Goal: Information Seeking & Learning: Compare options

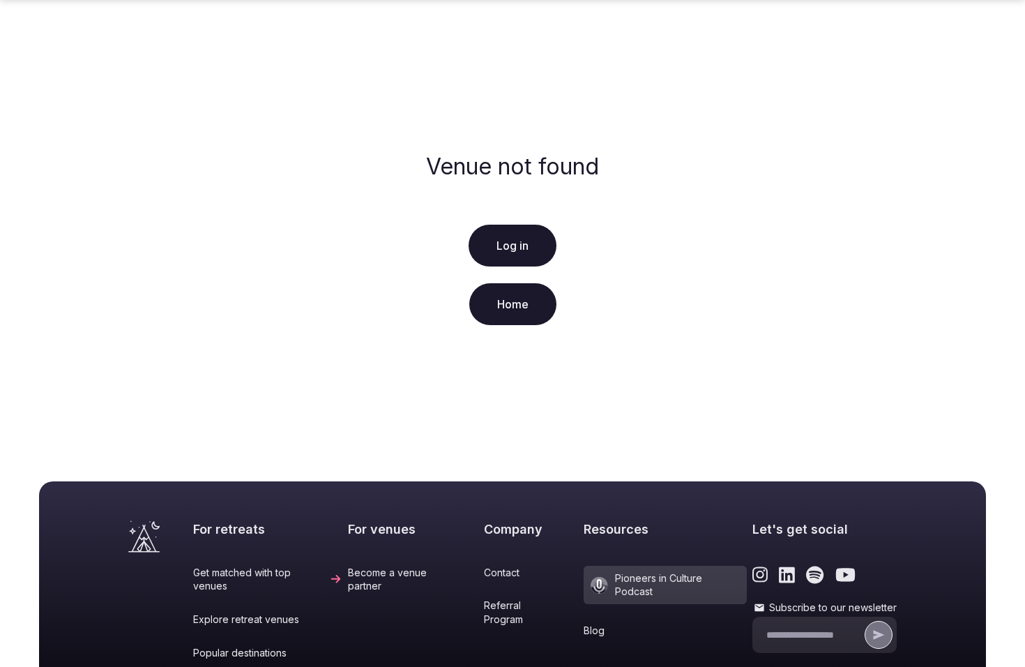
scroll to position [269, 0]
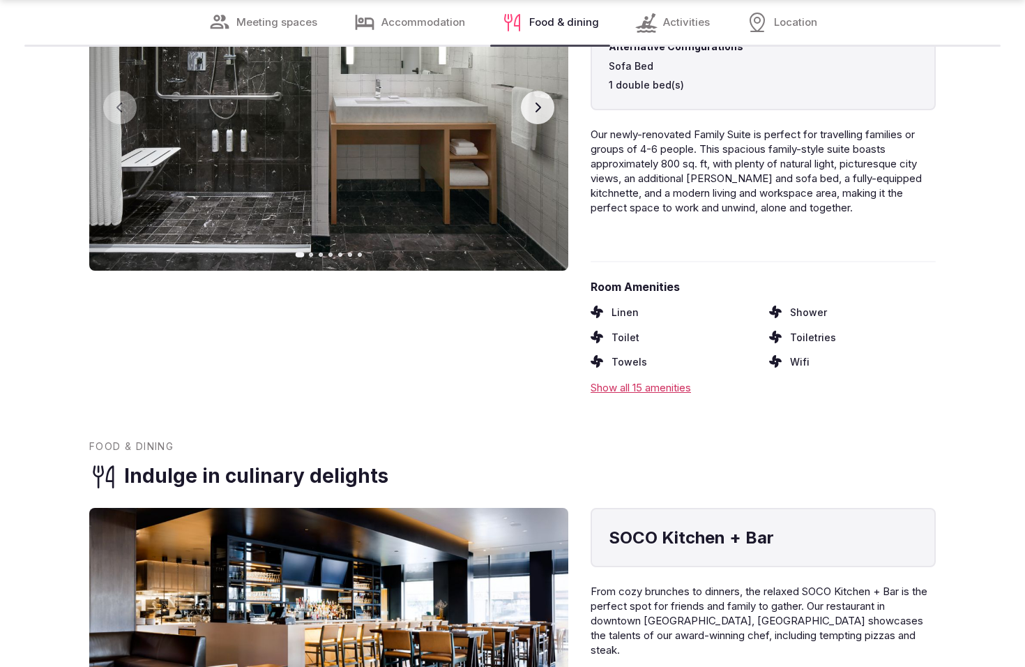
scroll to position [2415, 0]
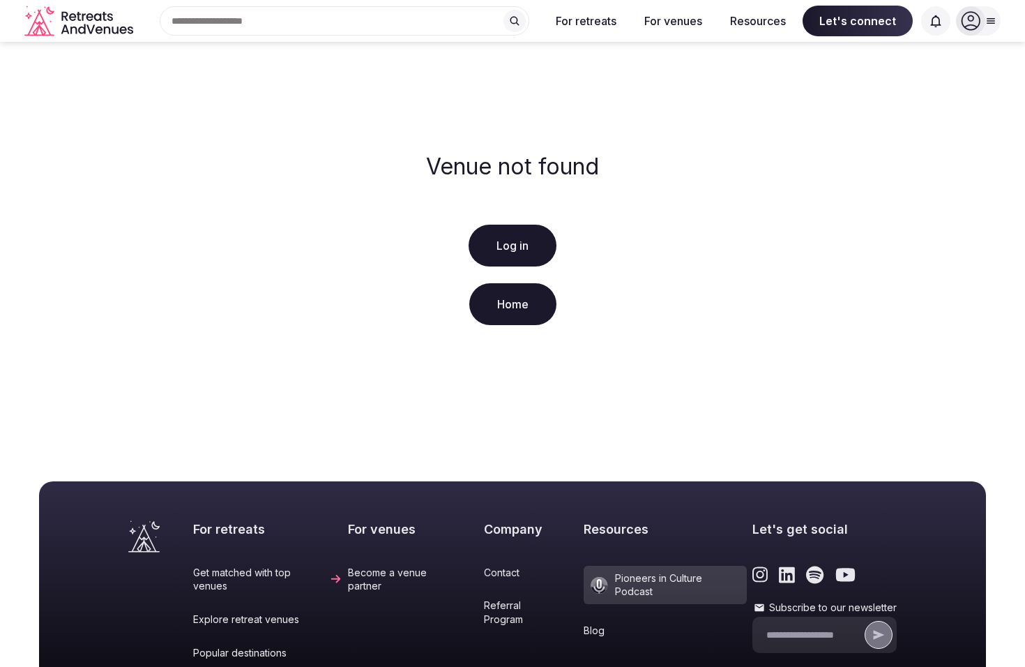
scroll to position [269, 0]
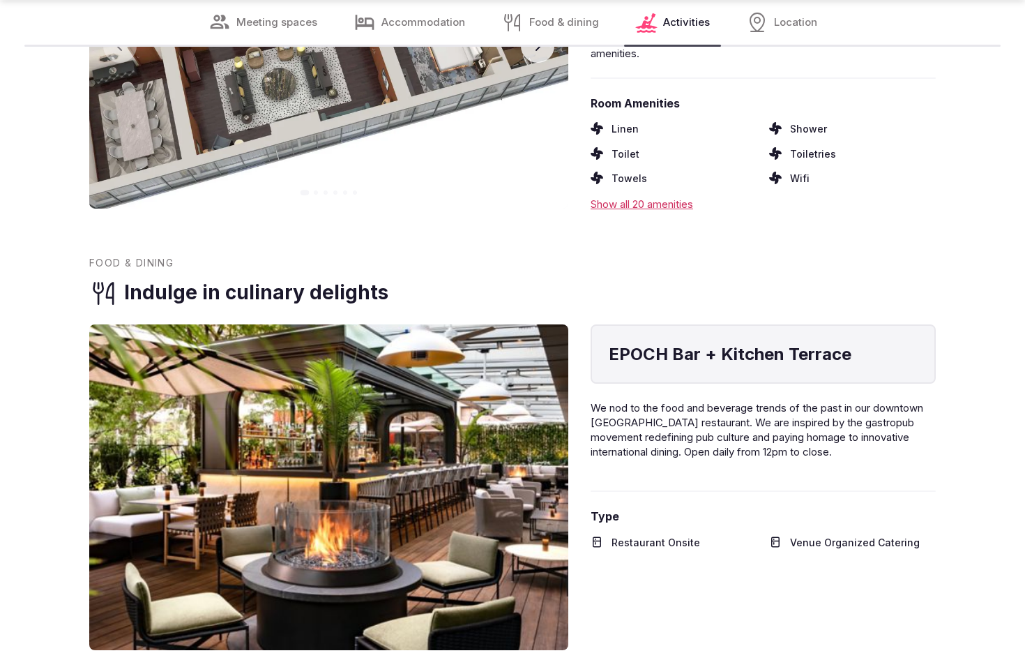
scroll to position [2415, 0]
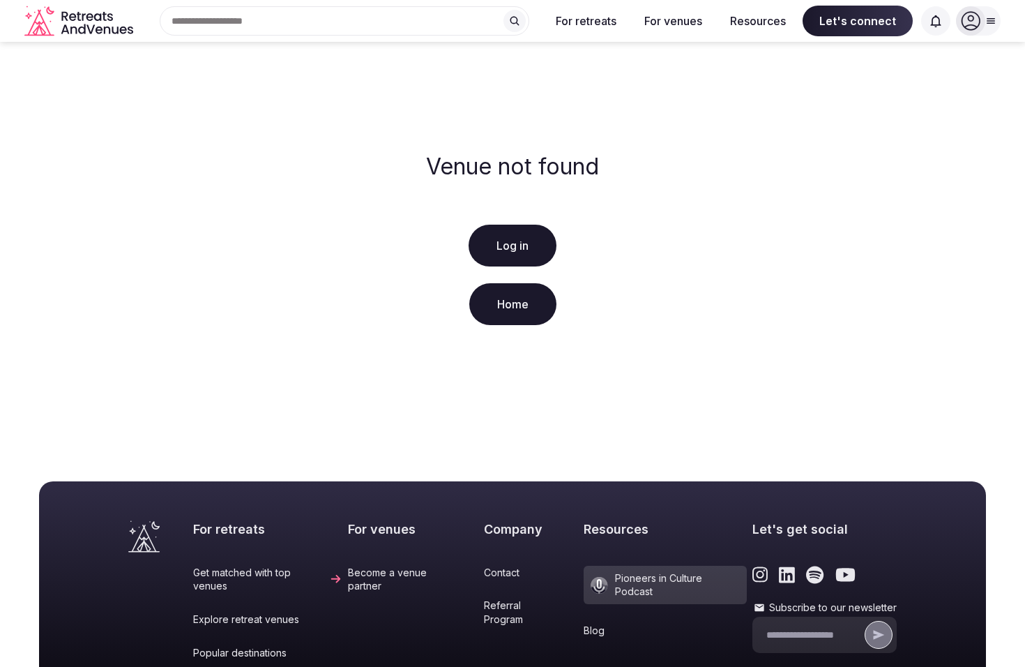
scroll to position [269, 0]
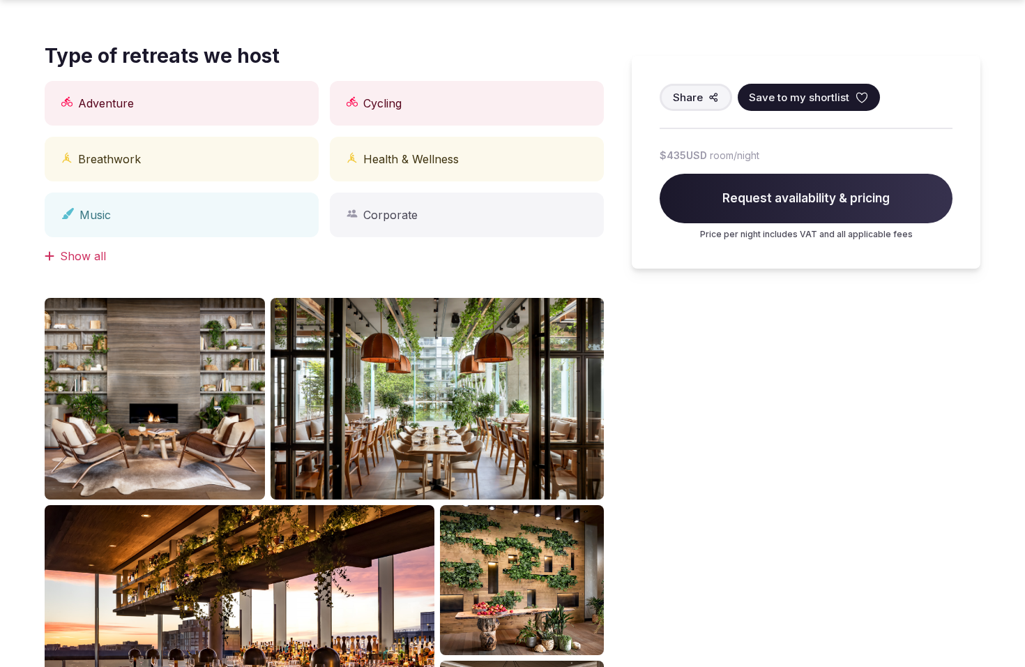
scroll to position [1233, 0]
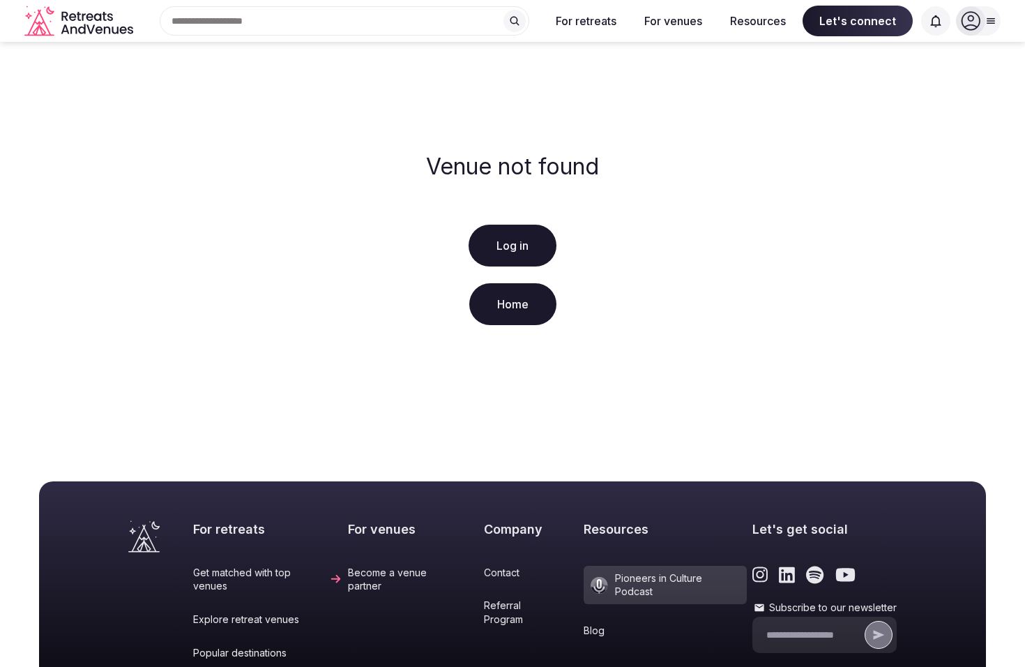
scroll to position [269, 0]
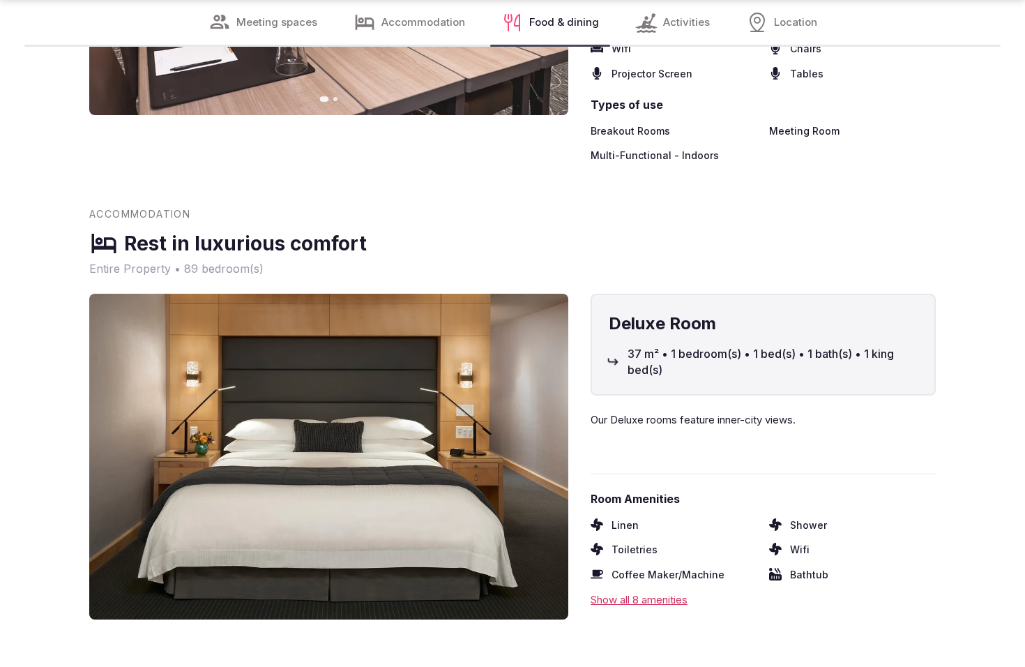
scroll to position [2461, 0]
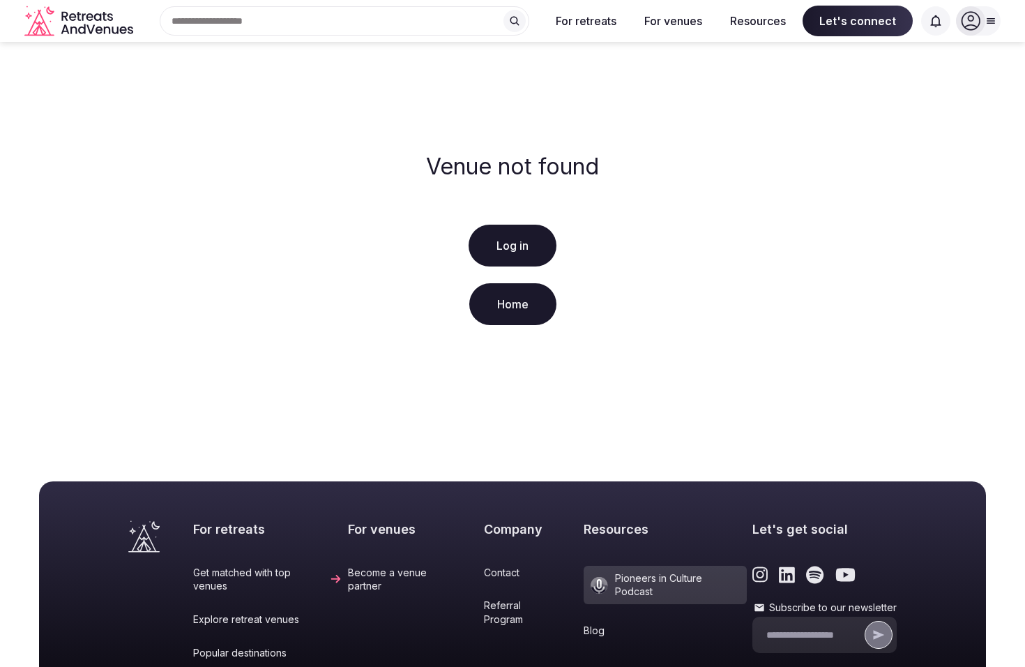
scroll to position [269, 0]
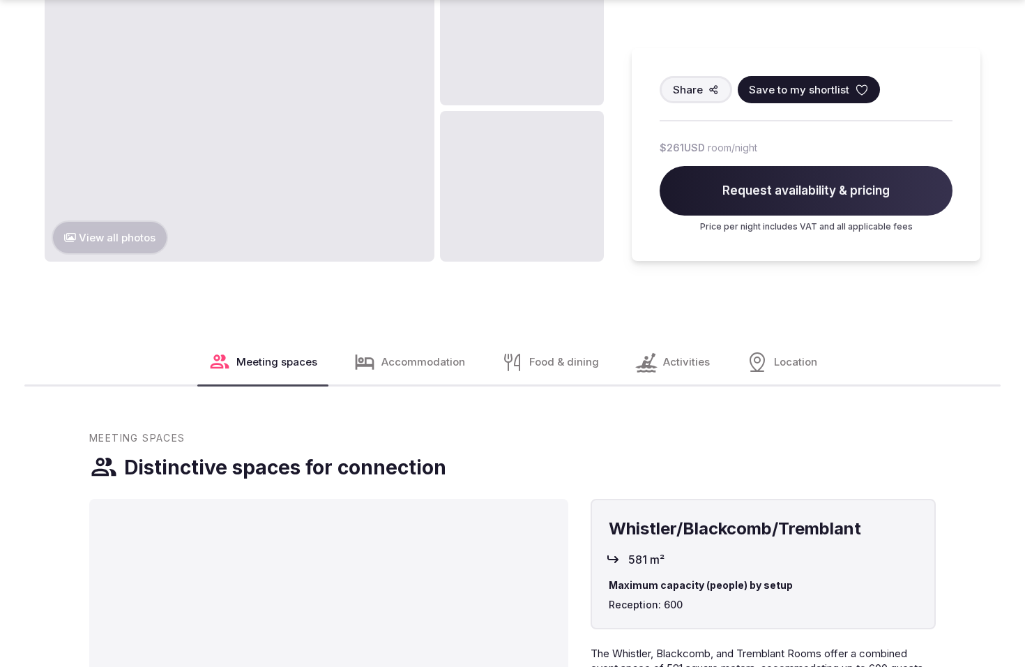
scroll to position [1871, 0]
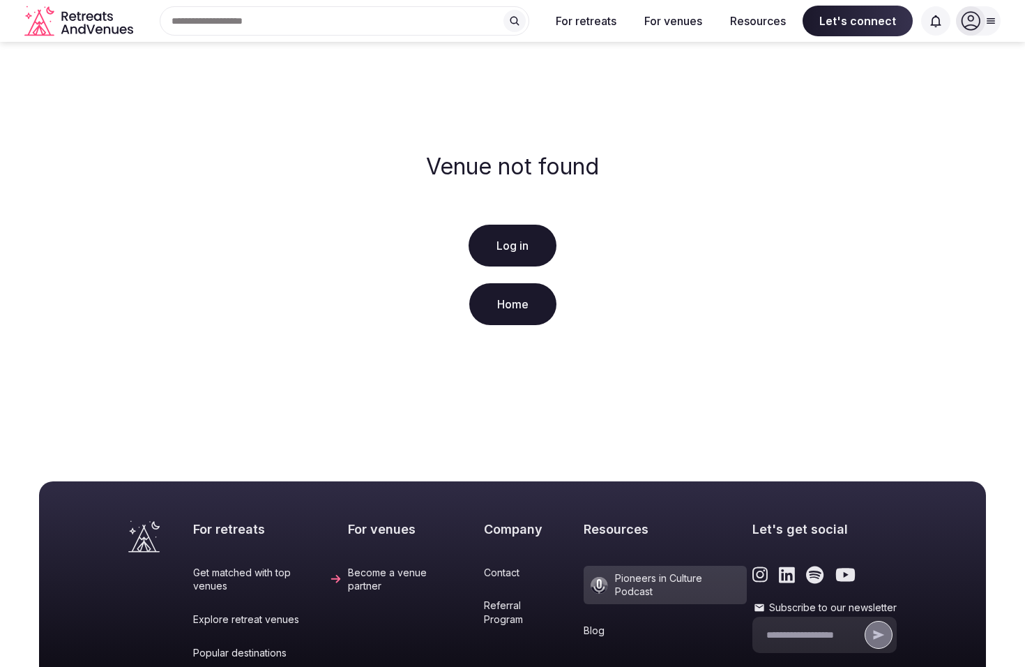
scroll to position [269, 0]
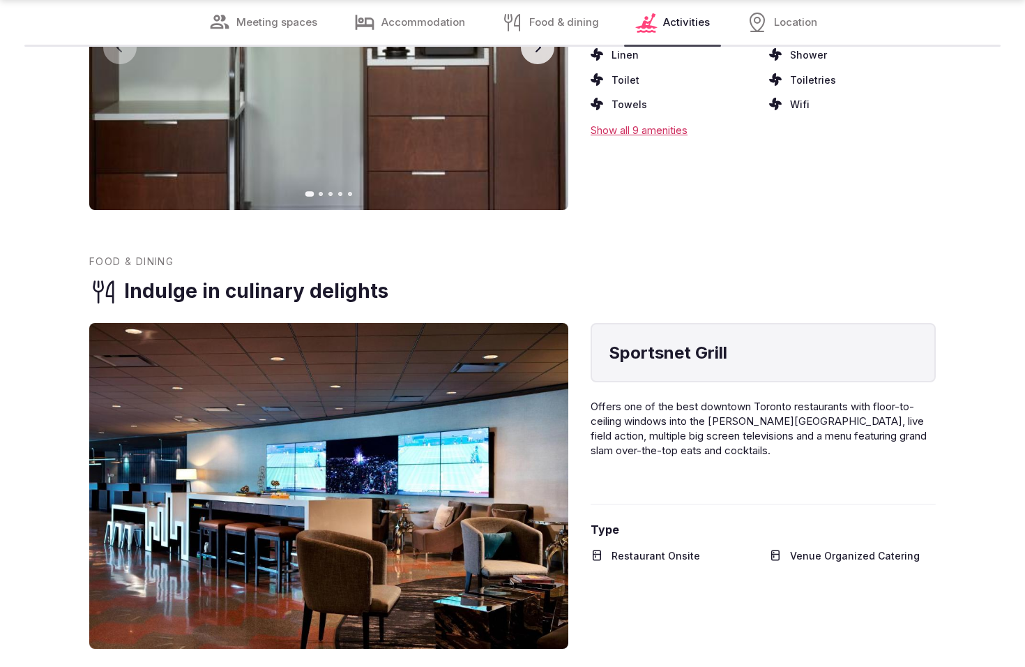
scroll to position [2406, 0]
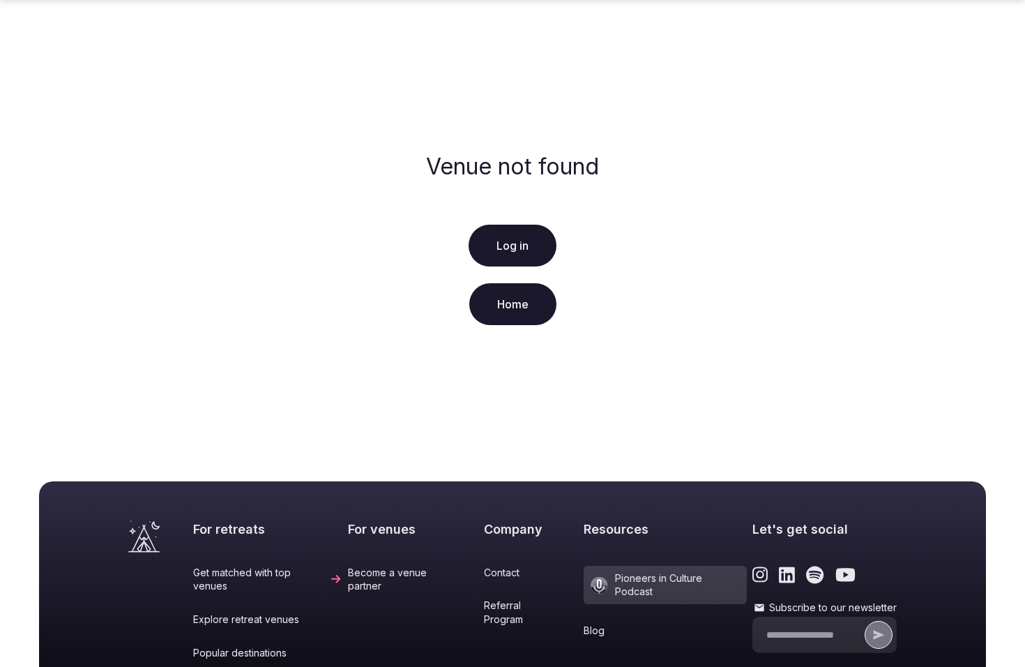
scroll to position [269, 0]
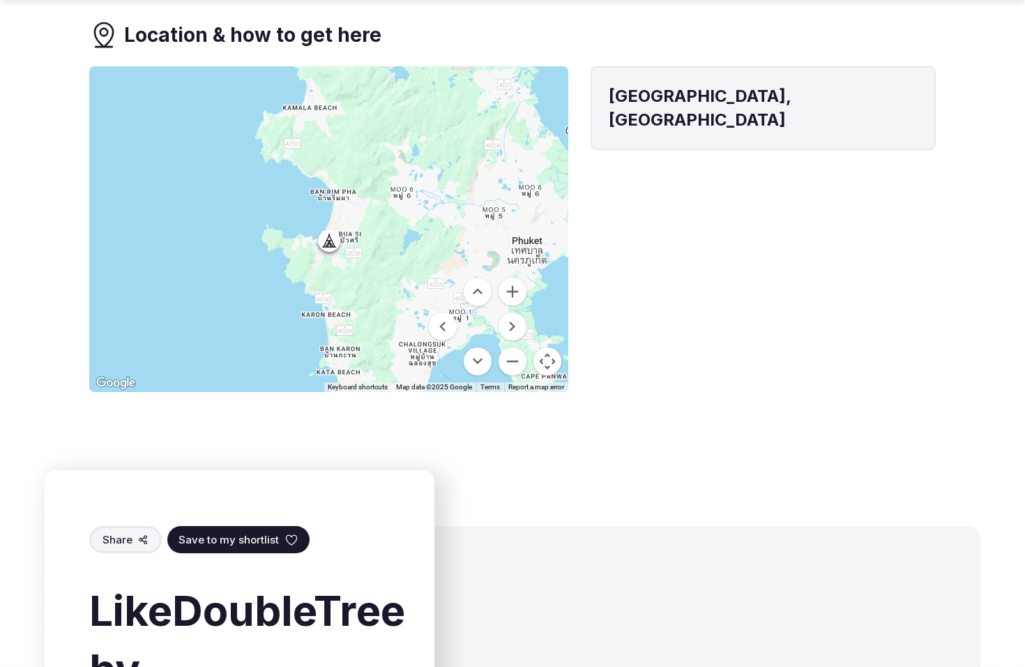
scroll to position [1871, 0]
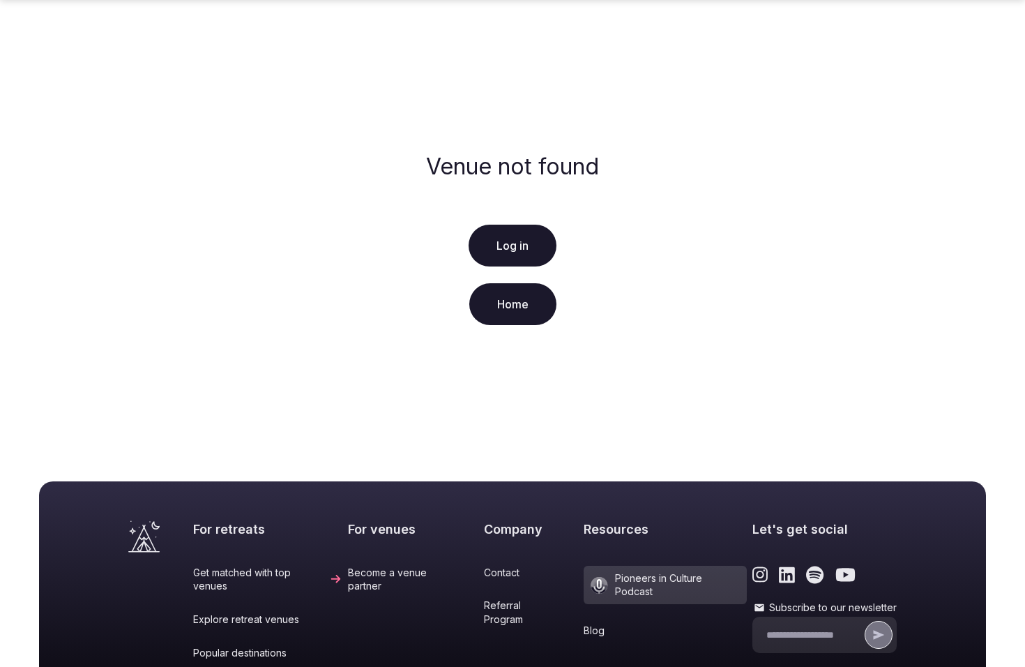
scroll to position [269, 0]
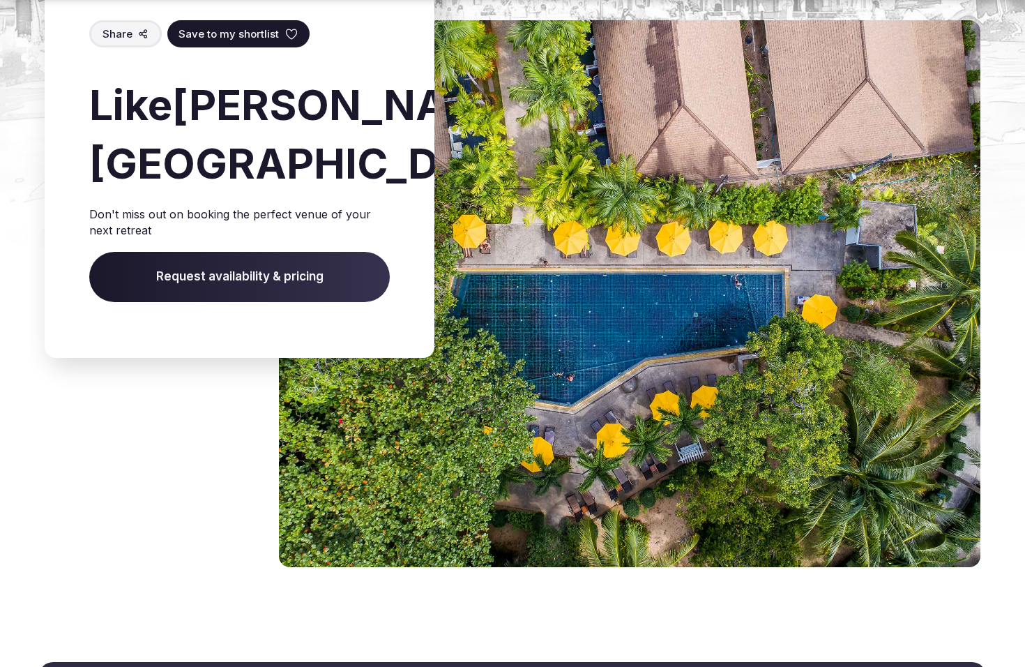
scroll to position [1656, 0]
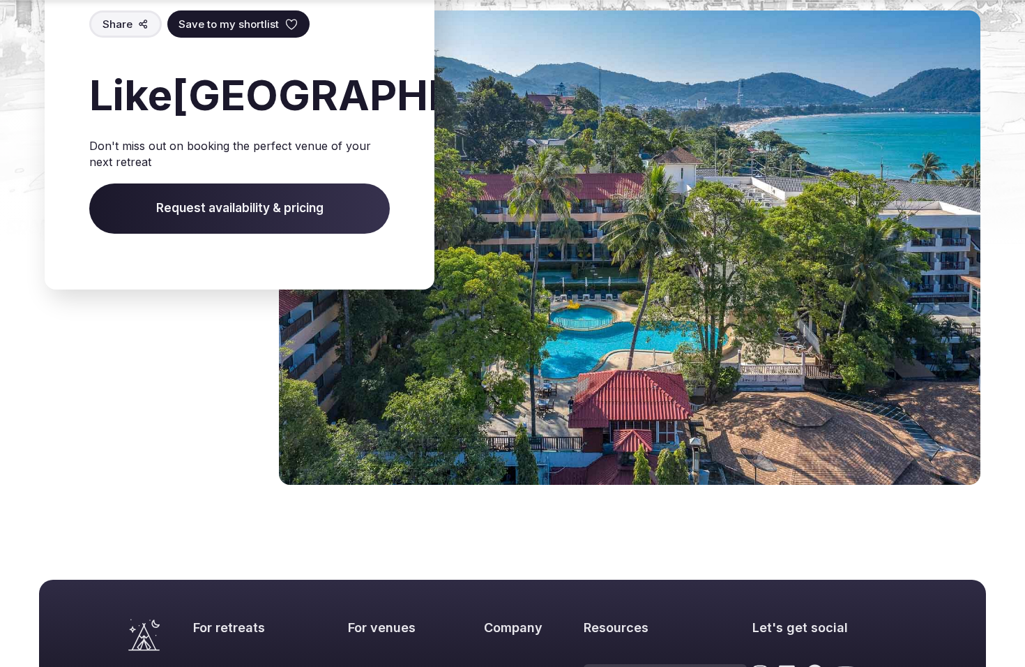
scroll to position [1585, 0]
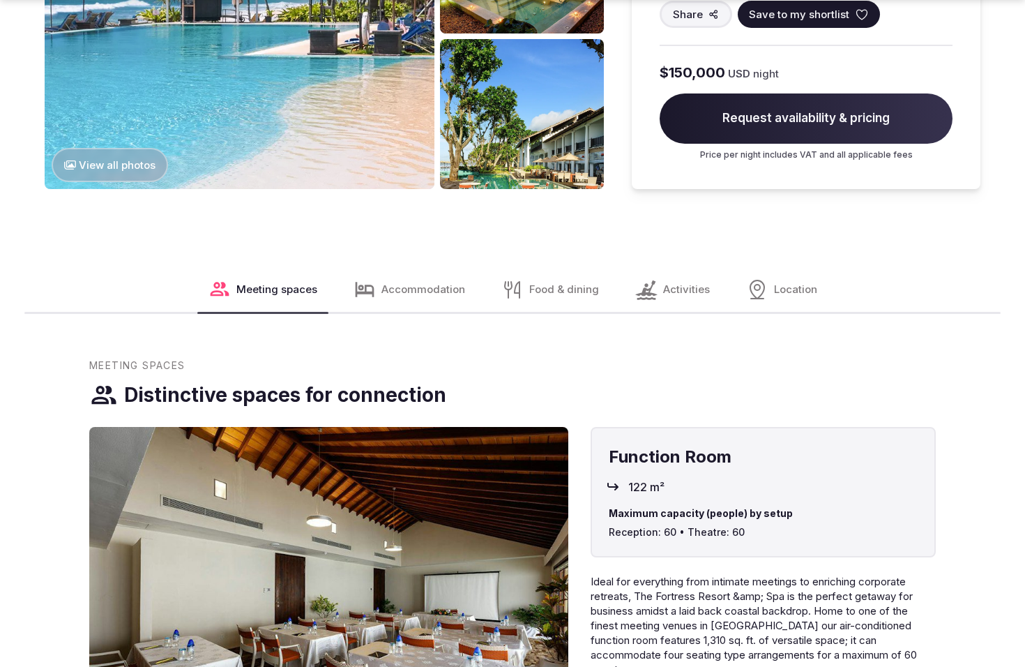
scroll to position [1871, 0]
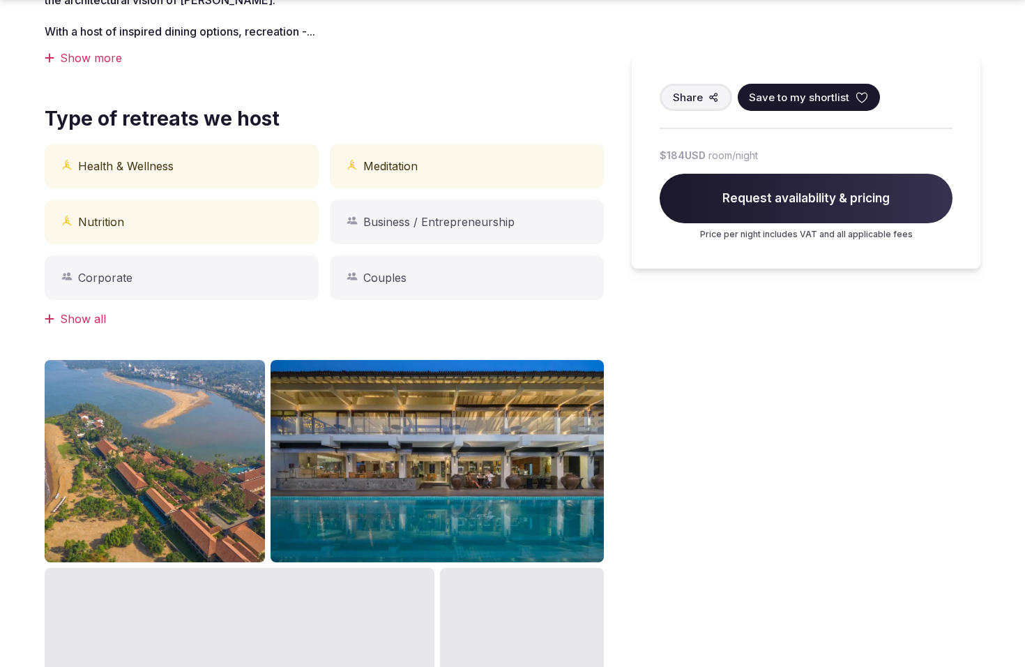
scroll to position [1233, 0]
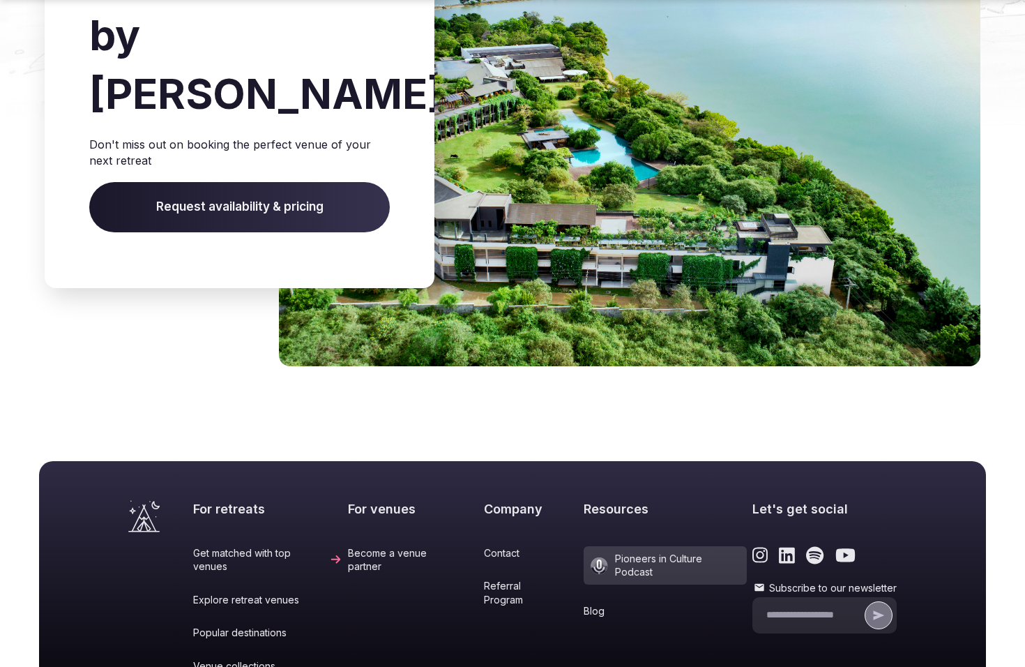
scroll to position [2289, 0]
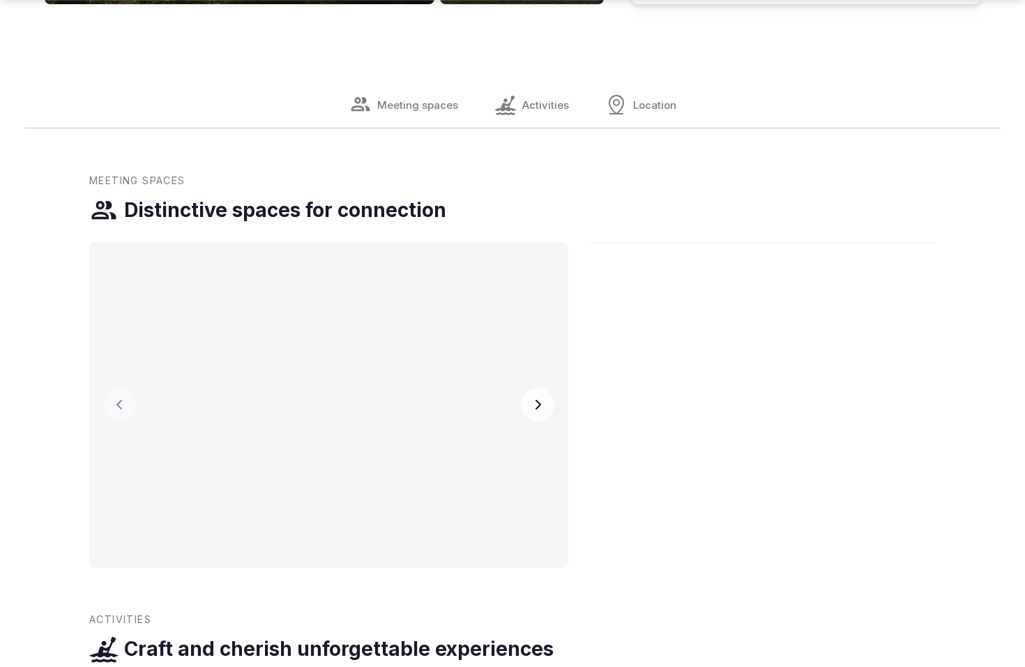
scroll to position [2508, 0]
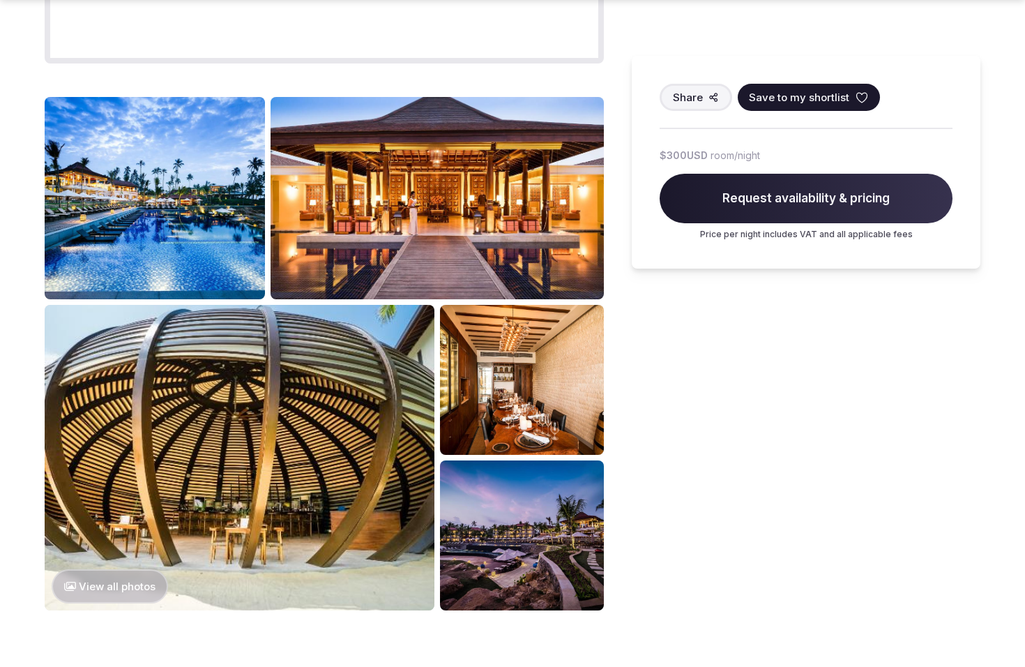
scroll to position [2508, 0]
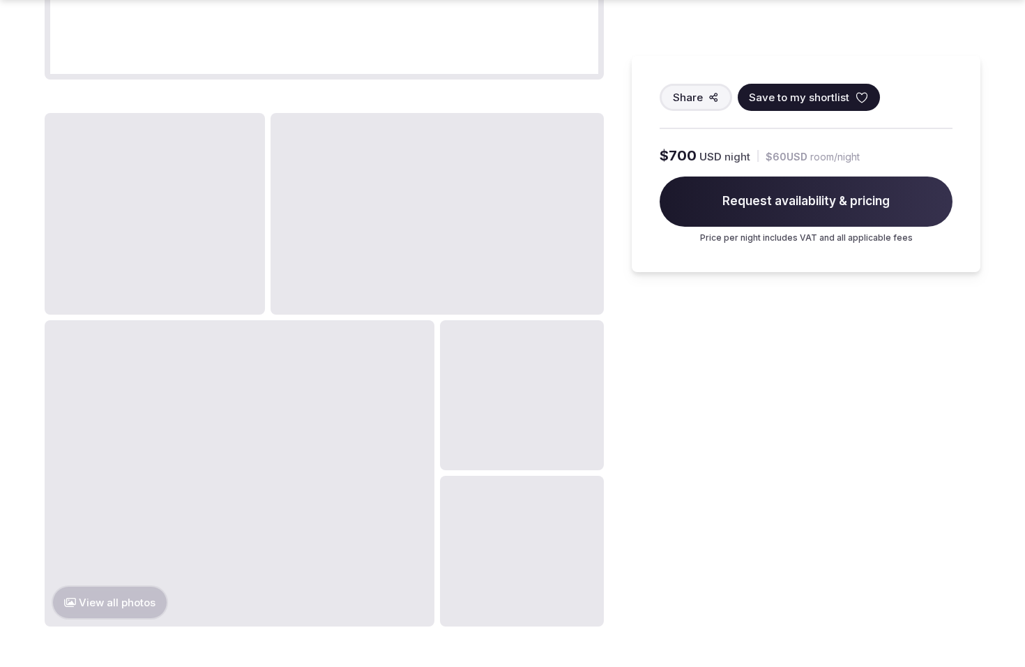
scroll to position [1871, 0]
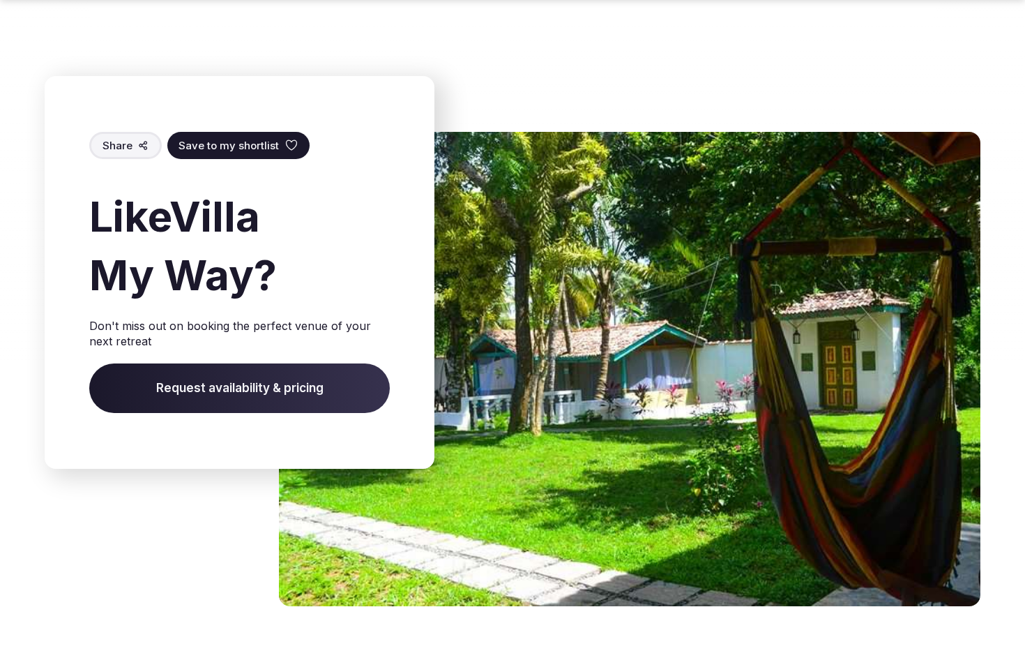
scroll to position [2313, 0]
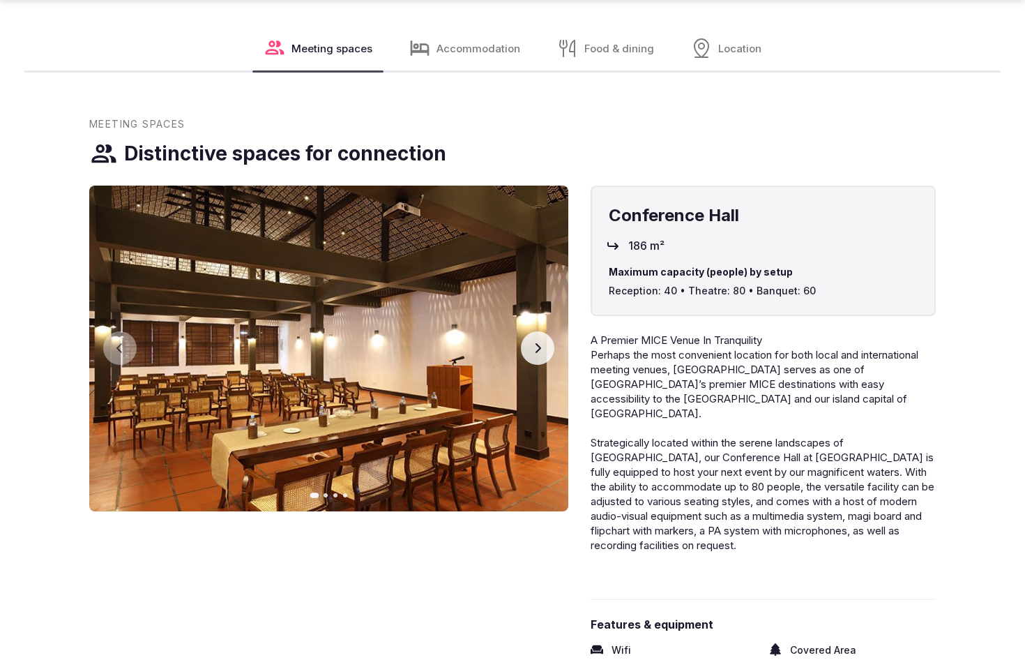
scroll to position [2466, 0]
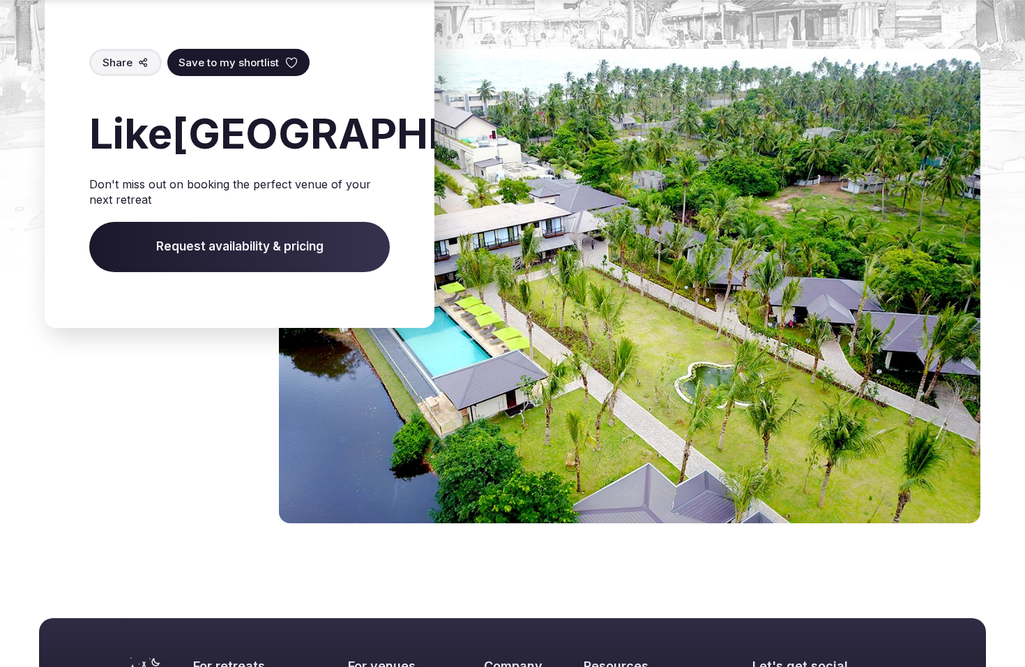
scroll to position [2214, 0]
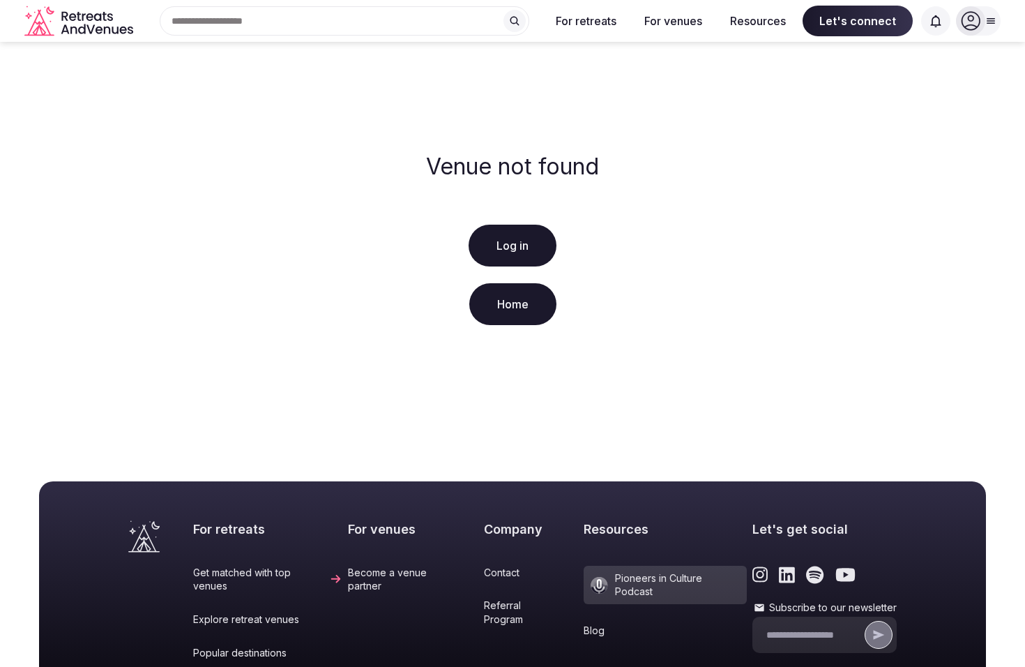
scroll to position [269, 0]
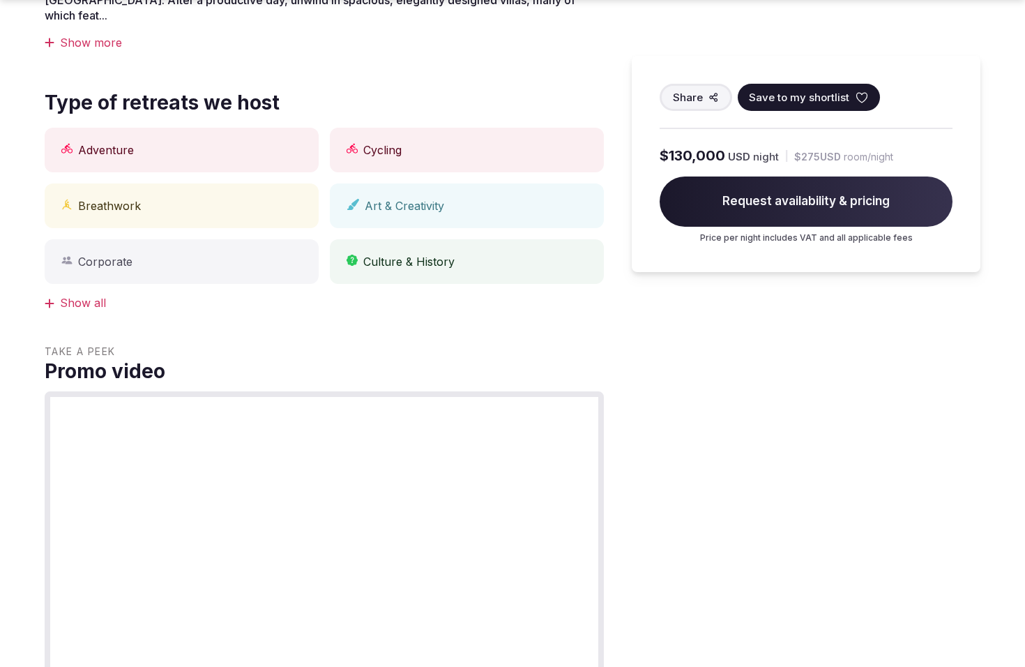
scroll to position [1233, 0]
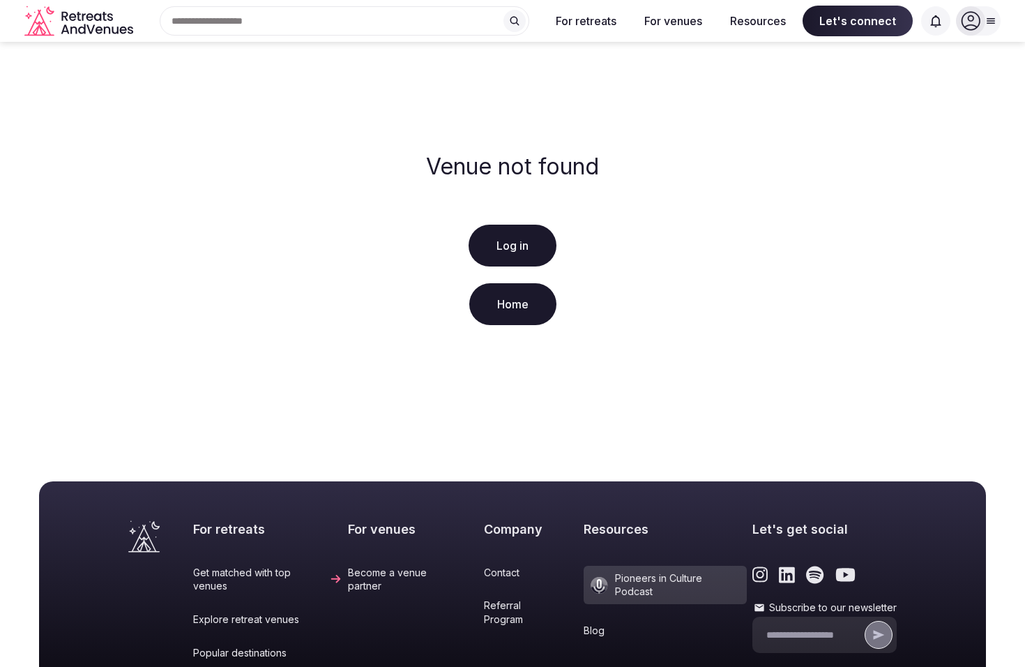
scroll to position [269, 0]
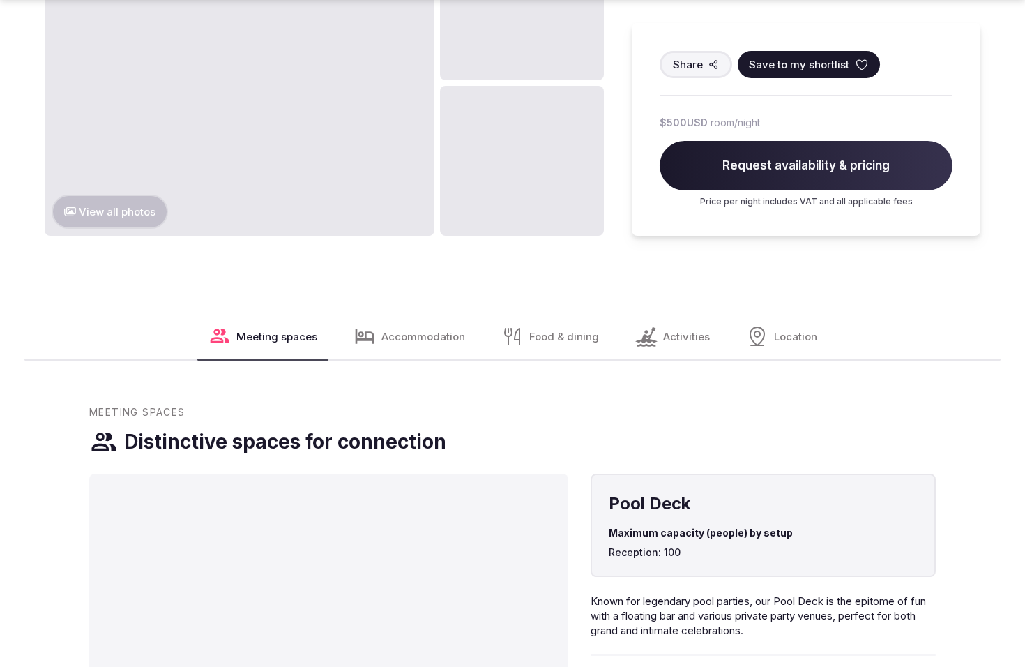
scroll to position [1871, 0]
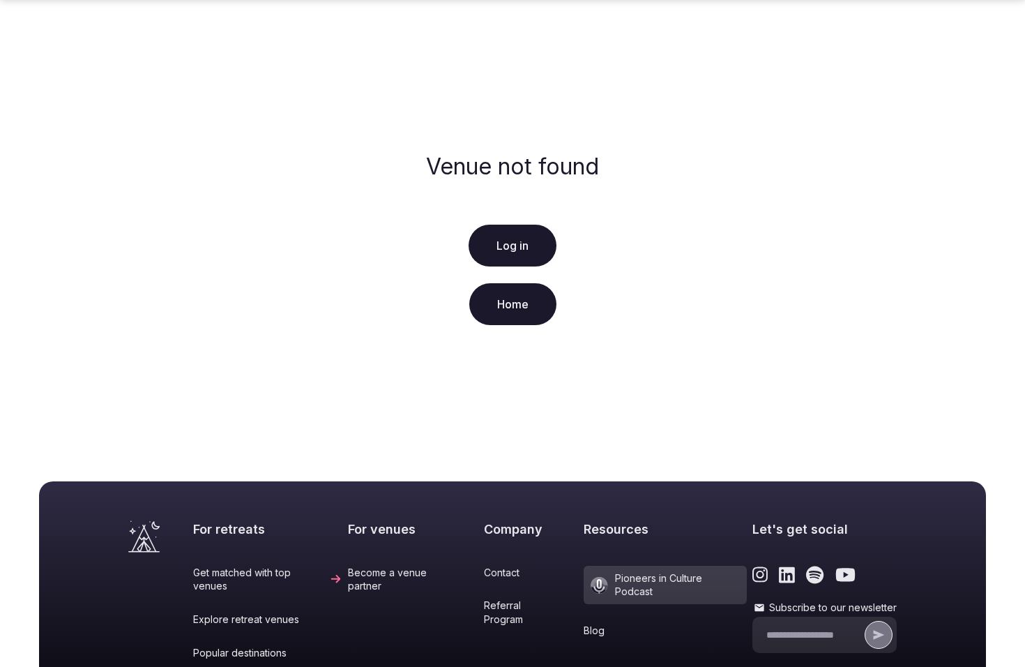
scroll to position [269, 0]
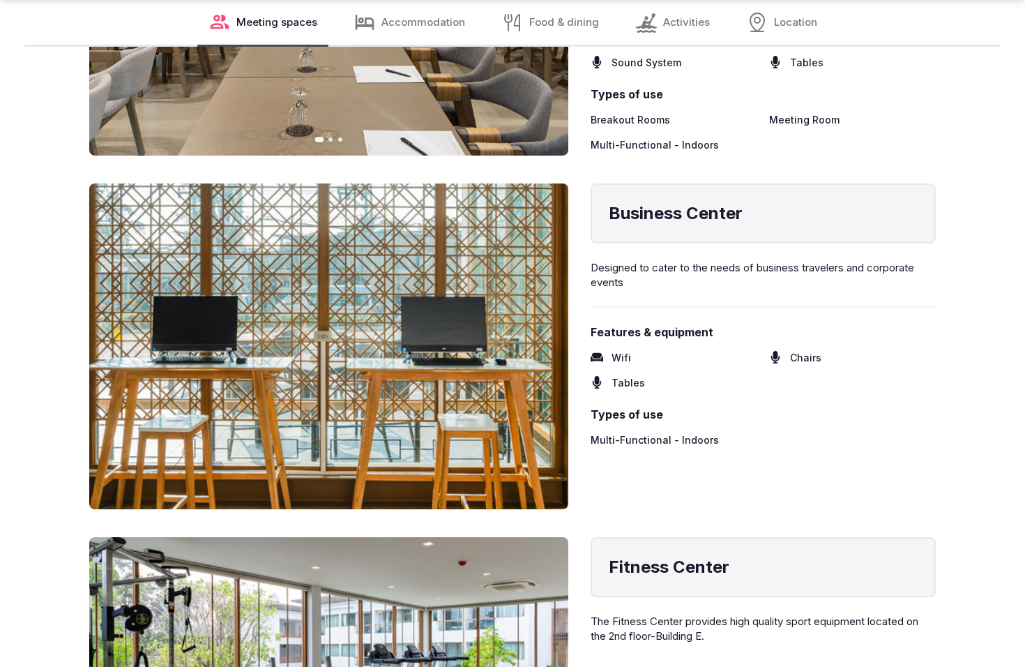
scroll to position [2461, 0]
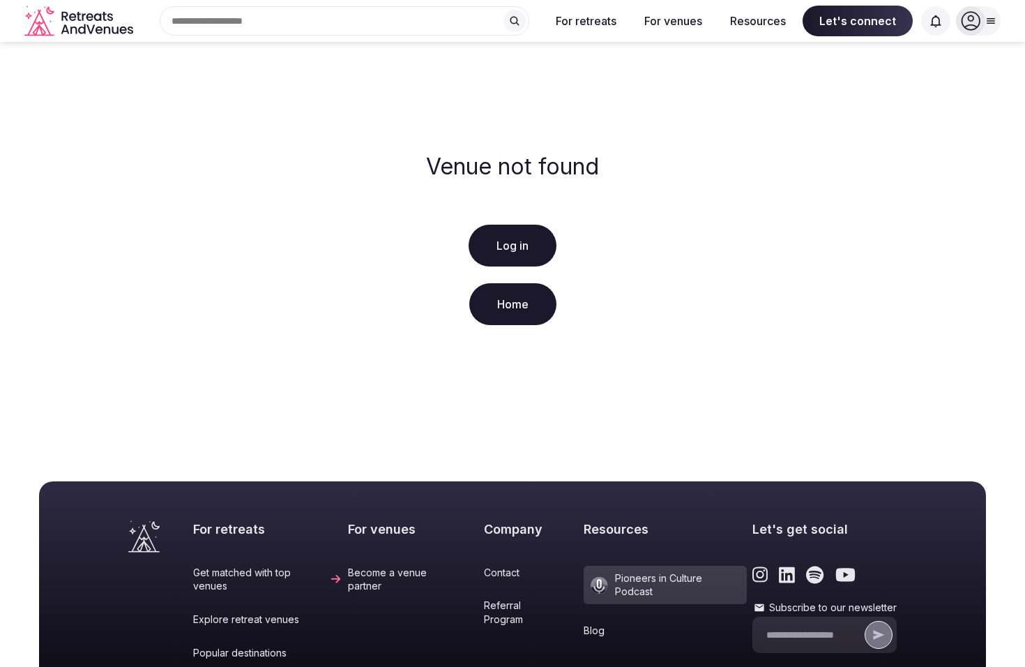
scroll to position [269, 0]
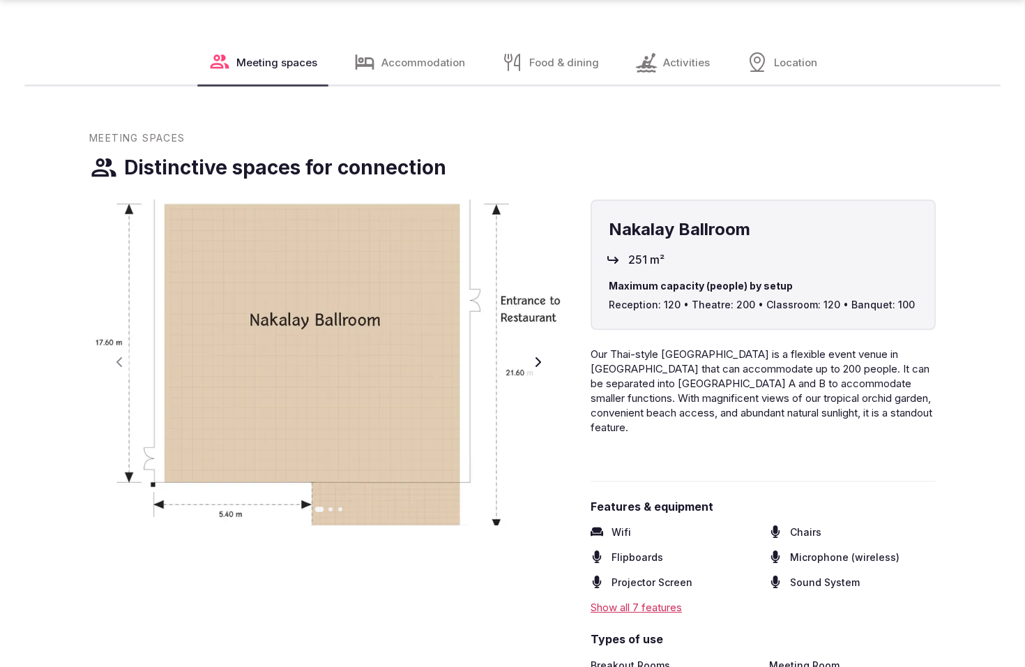
scroll to position [2508, 0]
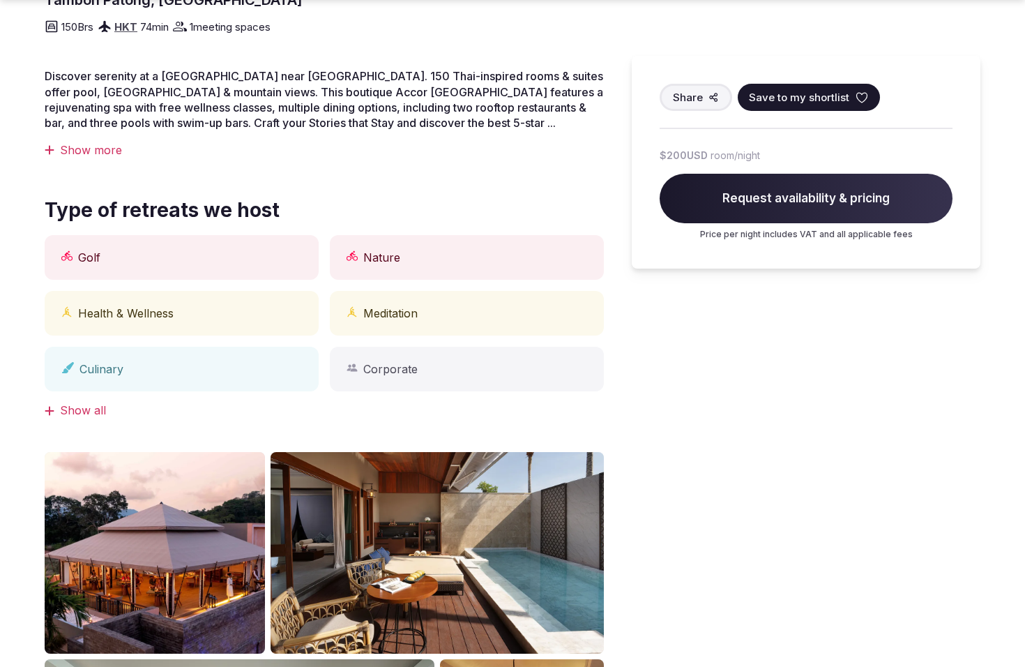
scroll to position [1233, 0]
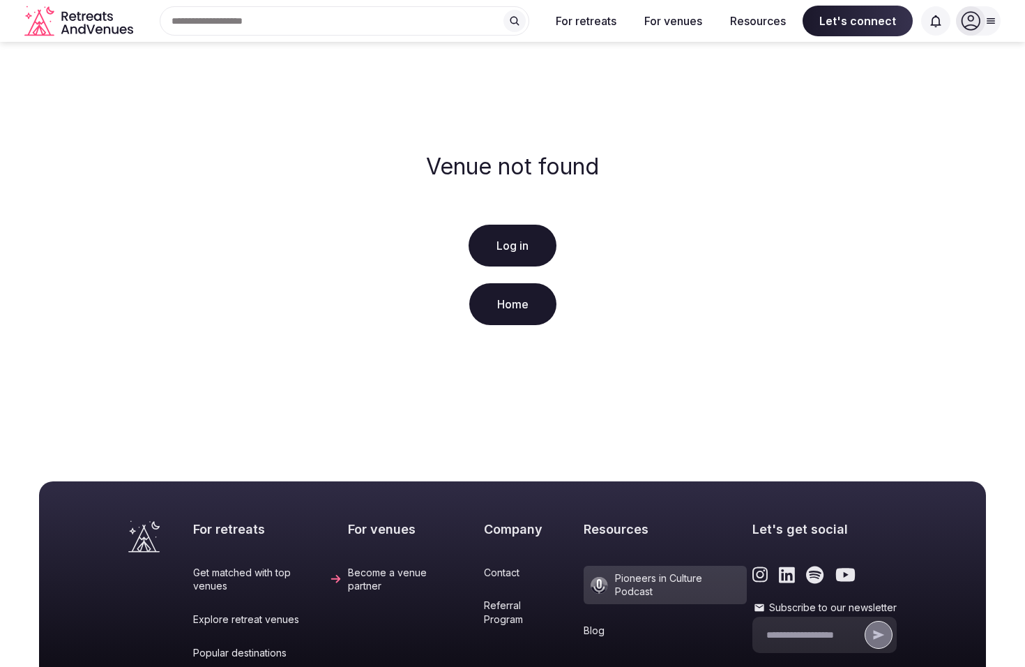
scroll to position [269, 0]
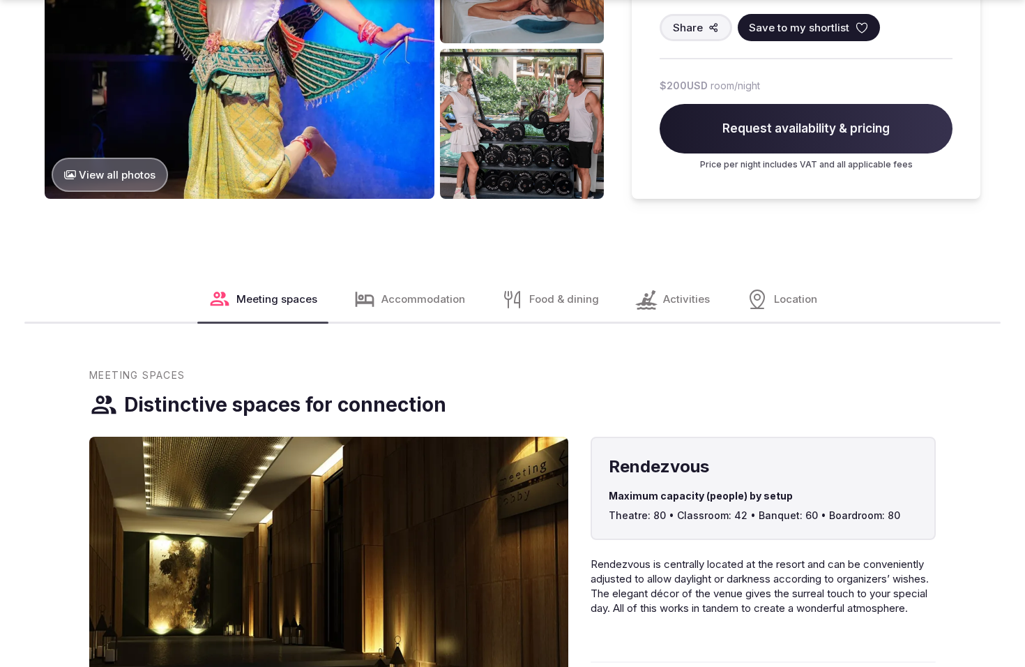
scroll to position [1871, 0]
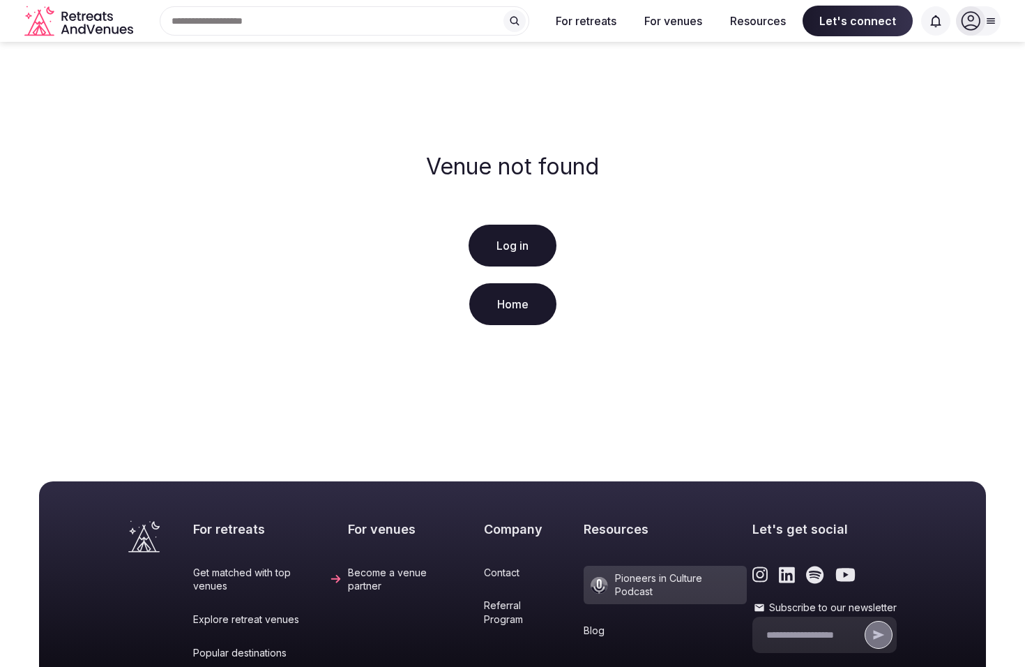
scroll to position [269, 0]
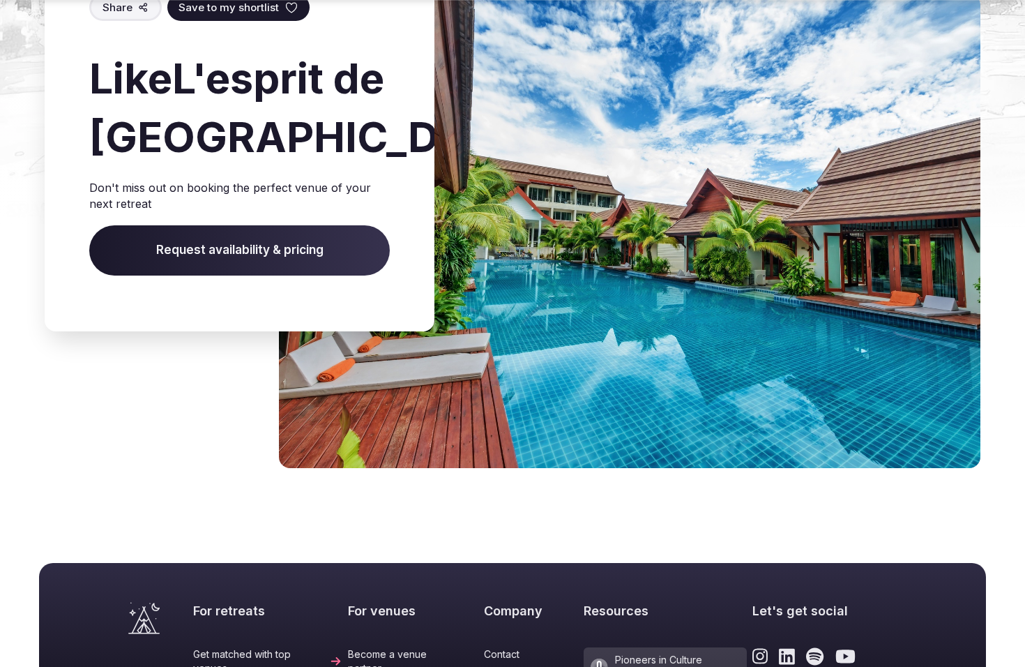
scroll to position [1585, 0]
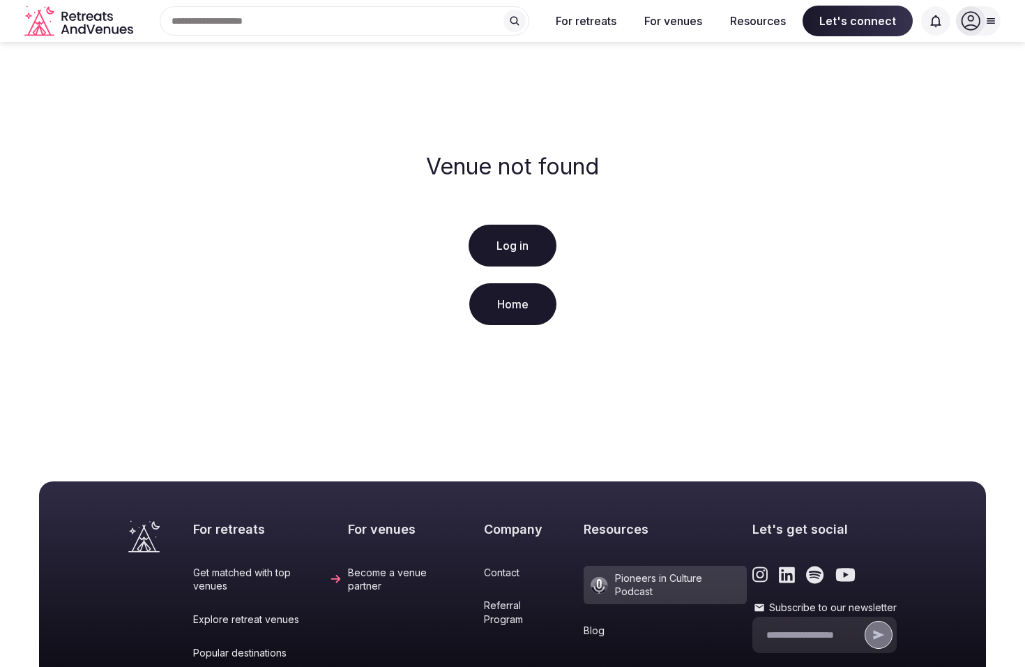
scroll to position [269, 0]
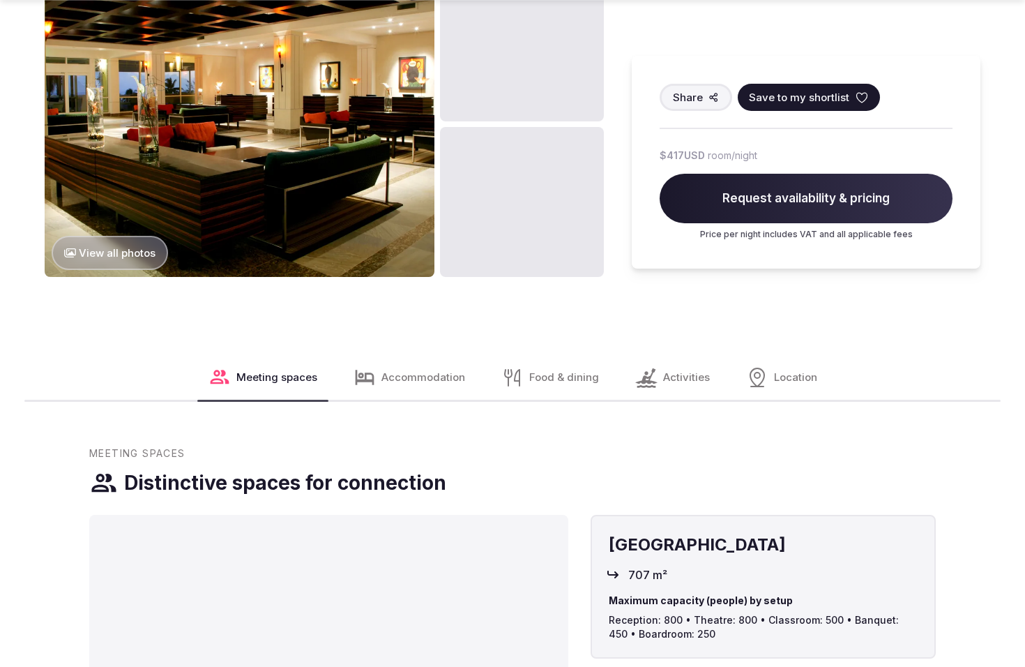
scroll to position [1871, 0]
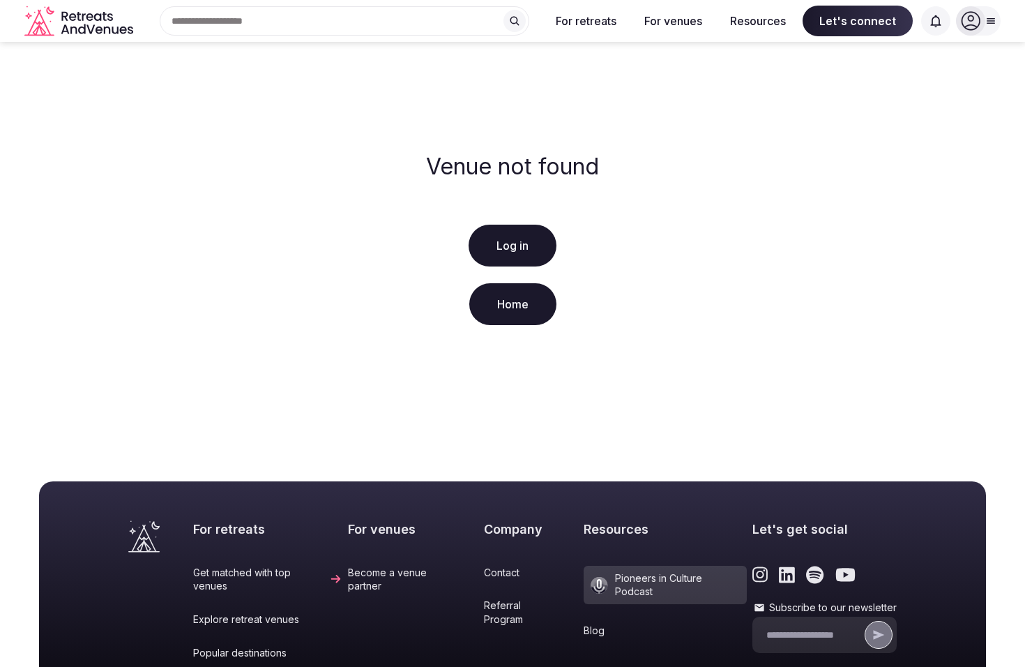
scroll to position [269, 0]
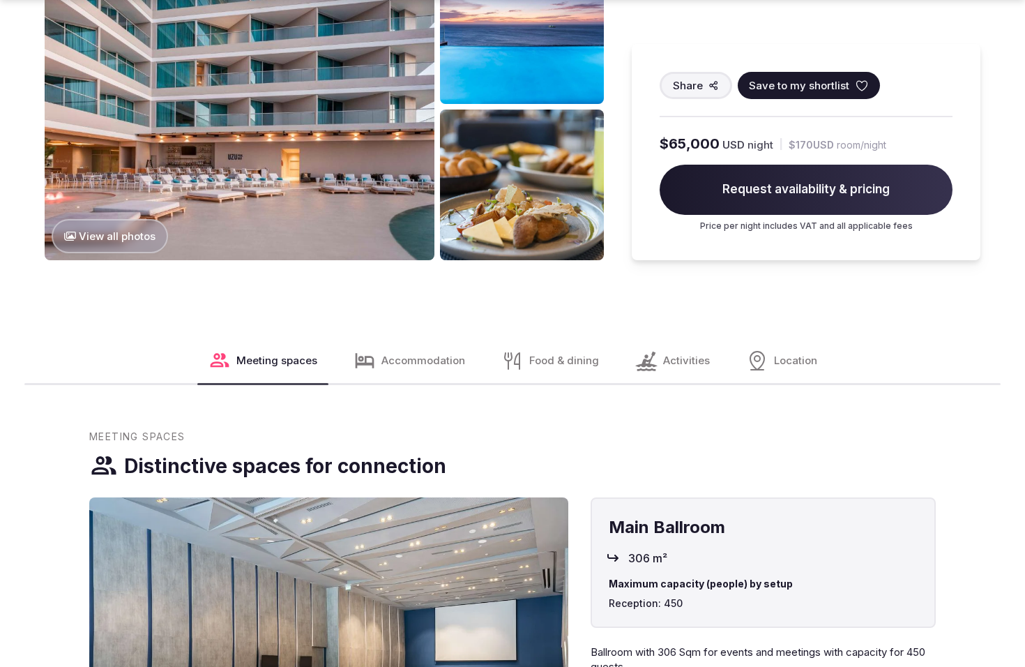
scroll to position [1861, 0]
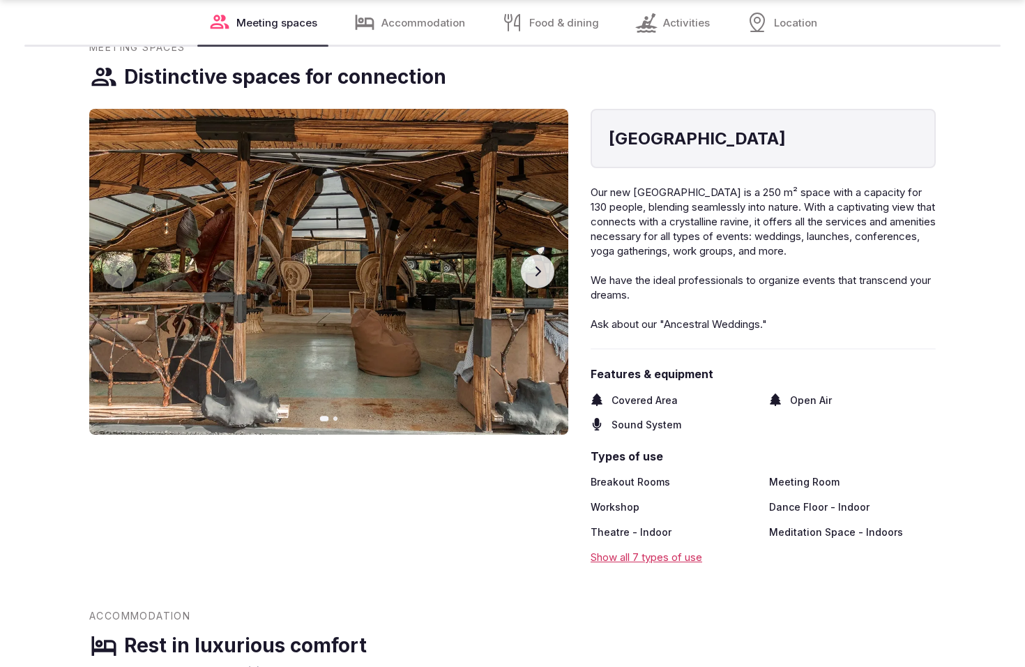
scroll to position [1824, 0]
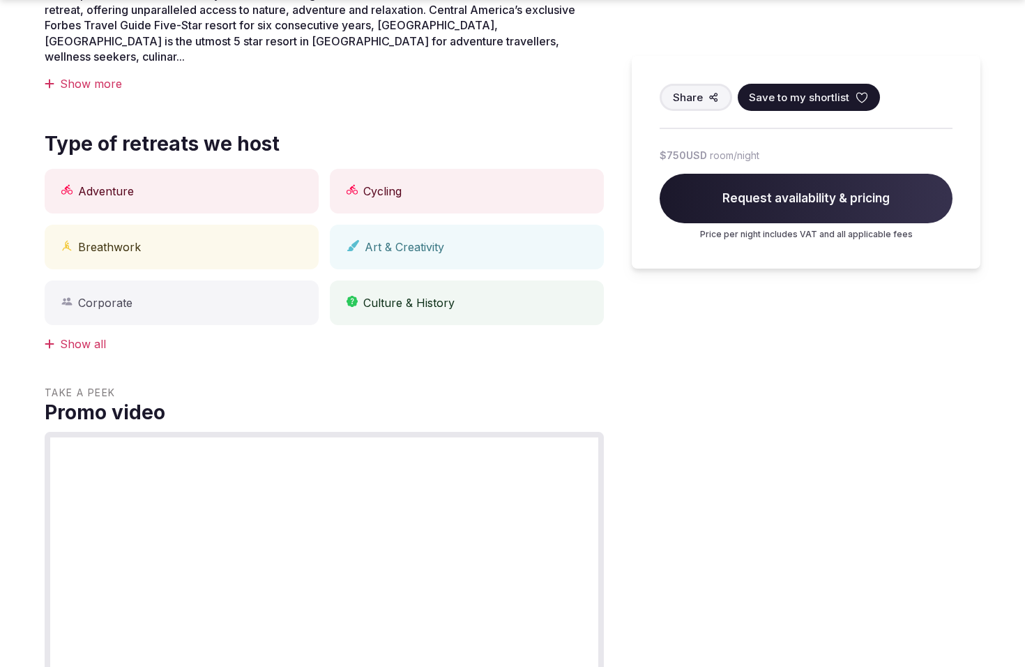
scroll to position [1191, 0]
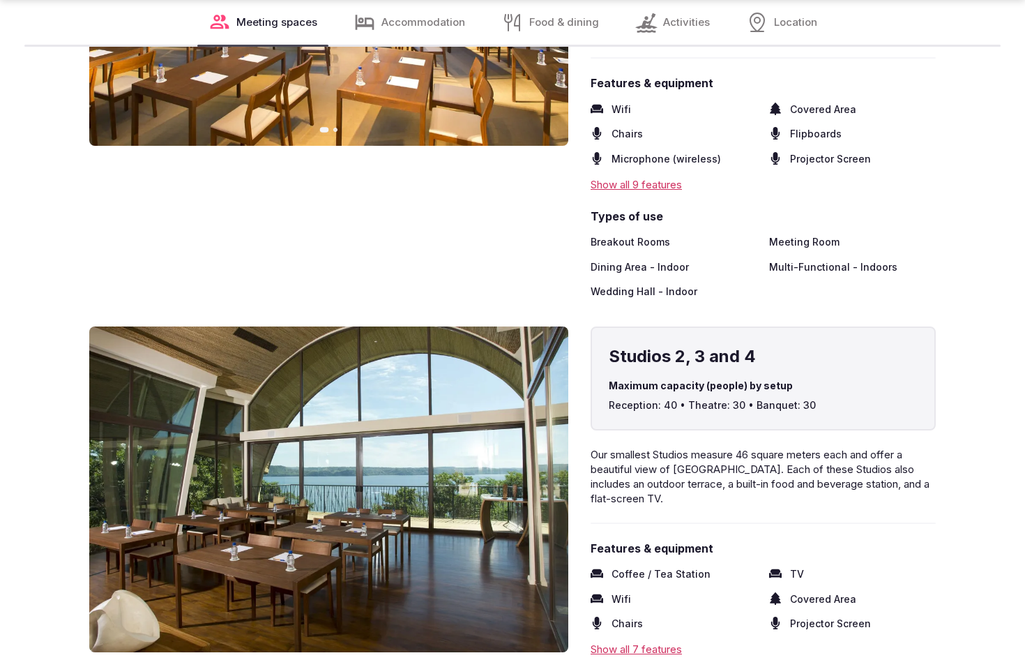
scroll to position [2461, 0]
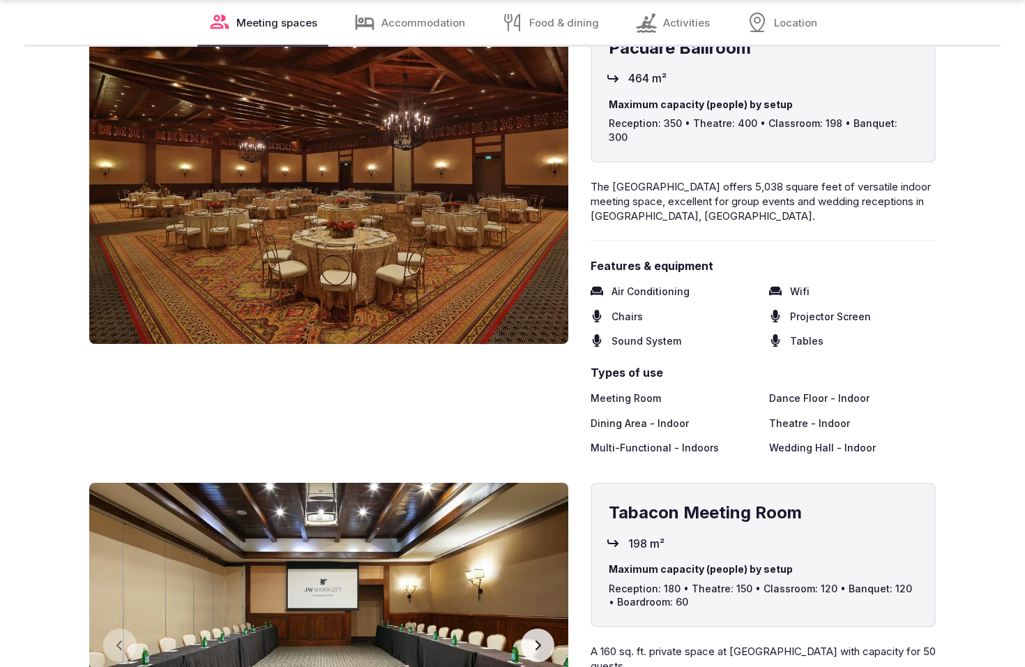
scroll to position [2461, 0]
